Goal: Navigation & Orientation: Find specific page/section

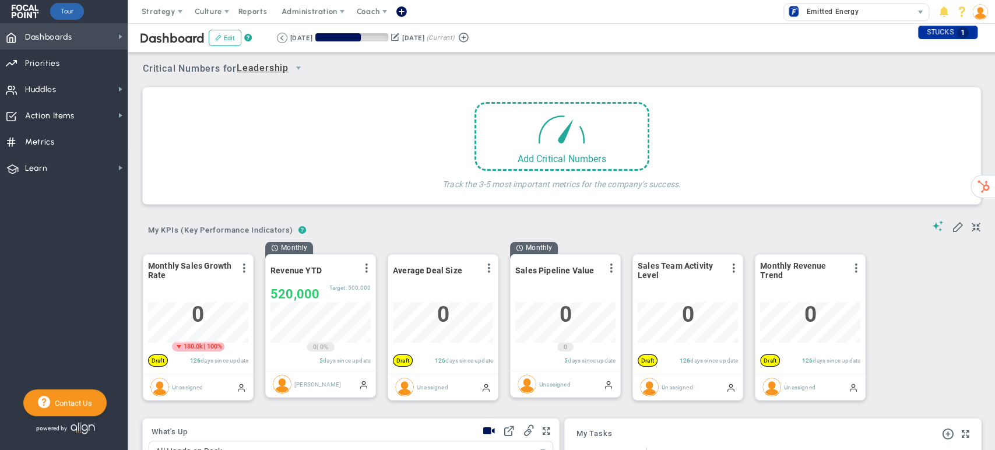
click at [81, 33] on span "Dashboards Dashboards" at bounding box center [64, 36] width 128 height 26
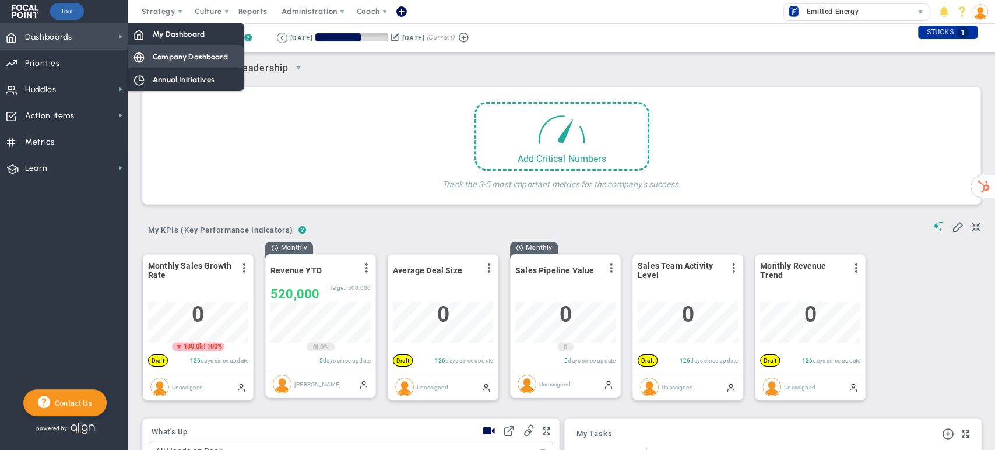
click at [150, 55] on div "Company Dashboard" at bounding box center [186, 56] width 117 height 23
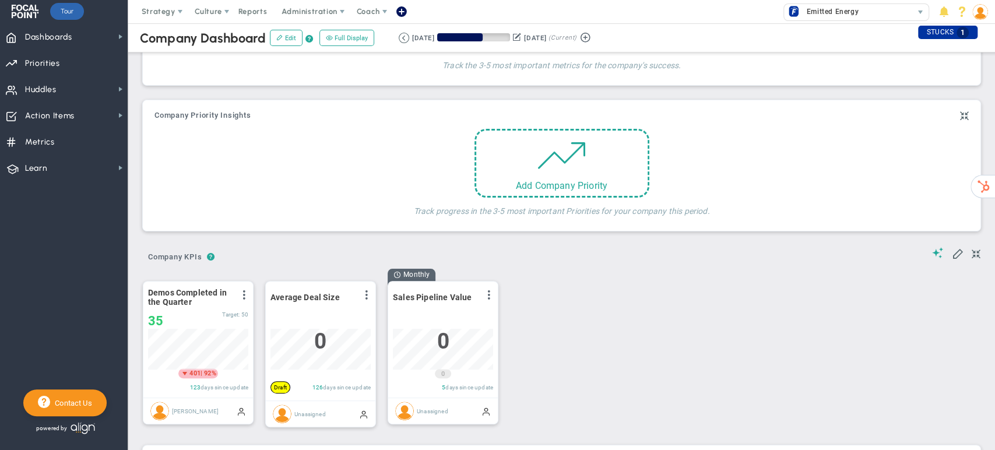
scroll to position [65, 0]
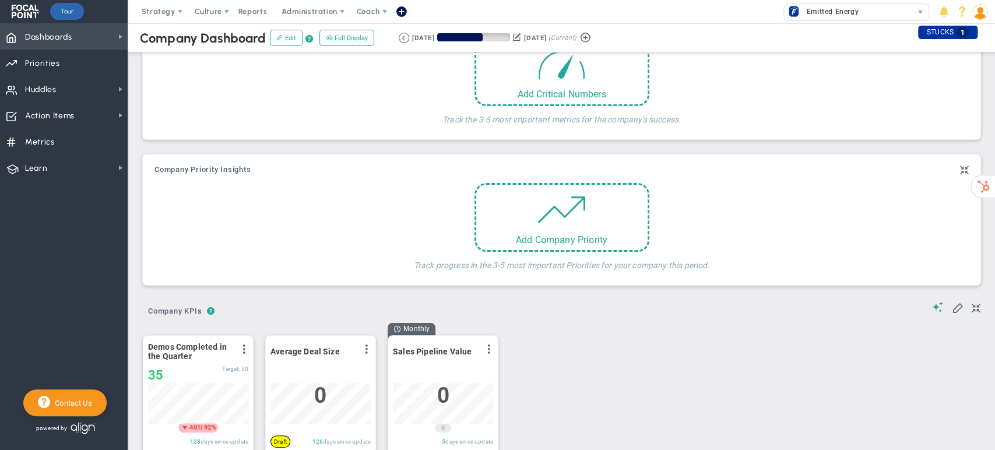
click at [85, 36] on span "Dashboards Dashboards" at bounding box center [64, 36] width 128 height 26
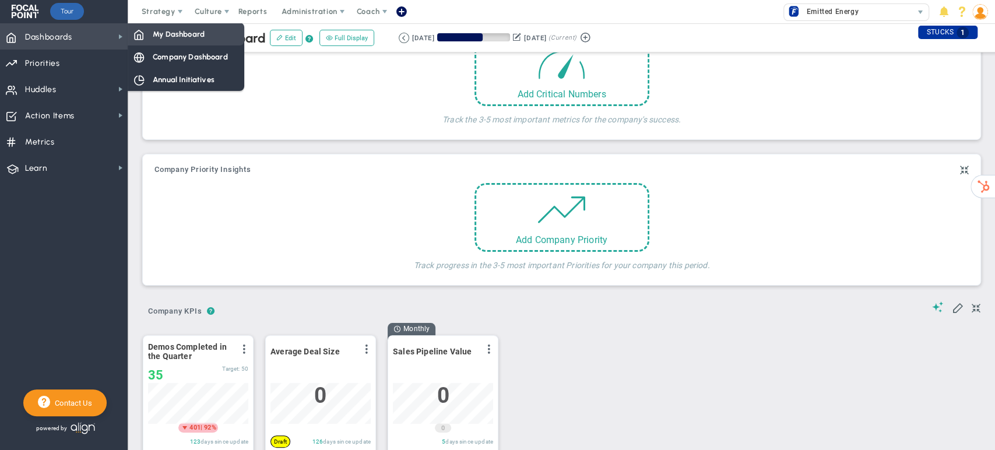
click at [168, 38] on span "My Dashboard" at bounding box center [179, 34] width 52 height 11
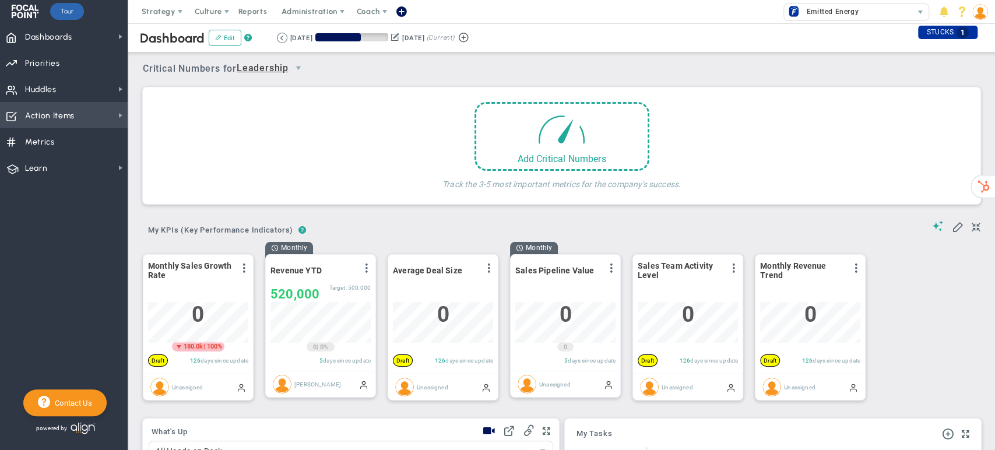
click at [104, 114] on span "Action Items Action Items" at bounding box center [64, 115] width 128 height 26
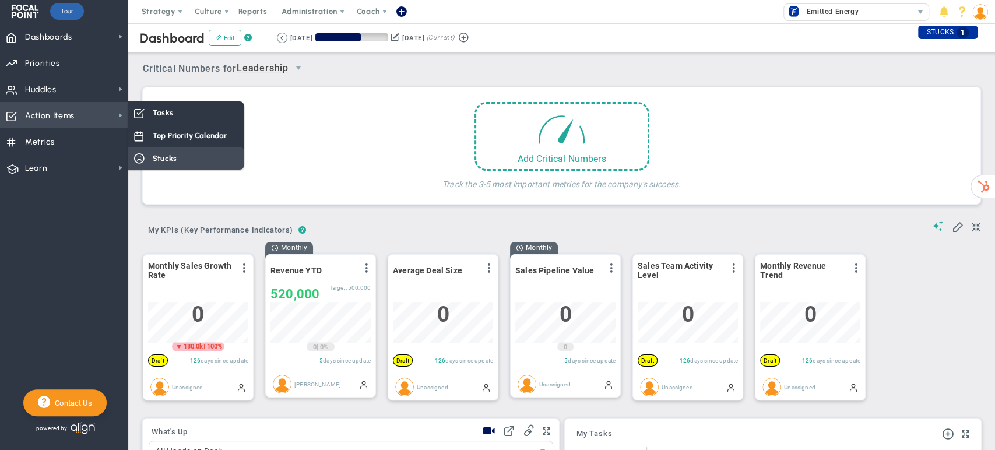
click at [163, 154] on span "Stucks" at bounding box center [165, 158] width 24 height 11
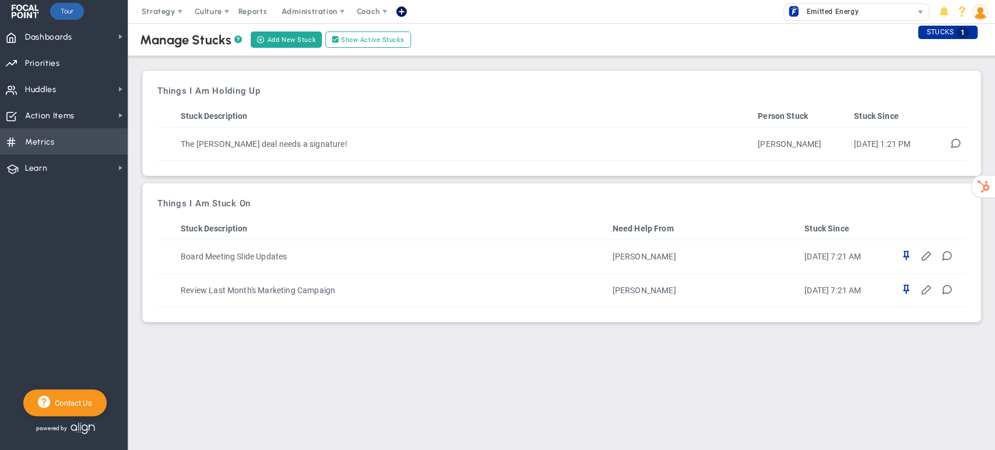
click at [66, 134] on span "Metrics Metrics" at bounding box center [64, 141] width 128 height 26
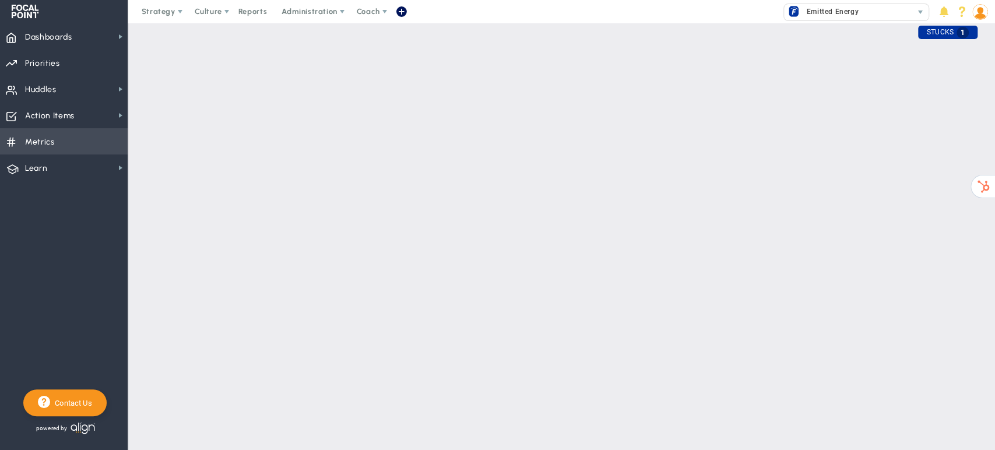
checkbox input "false"
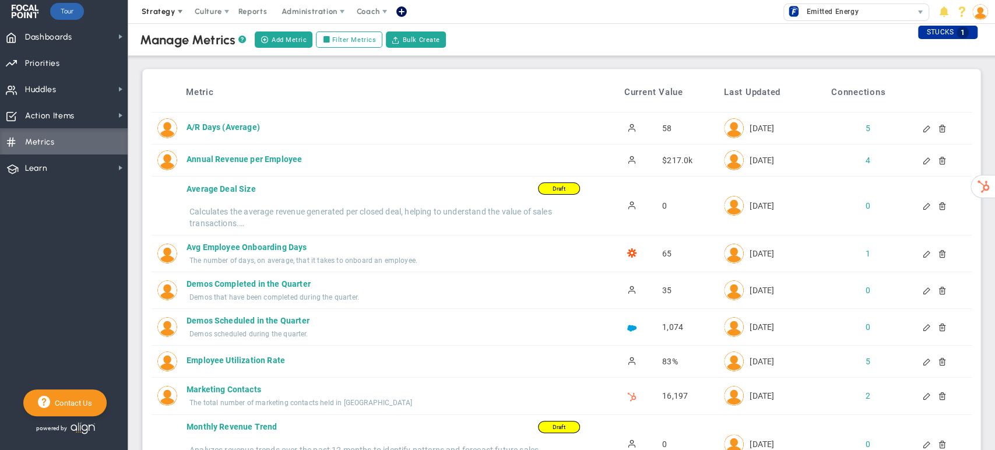
click at [175, 14] on span at bounding box center [179, 11] width 9 height 9
